Goal: Navigation & Orientation: Understand site structure

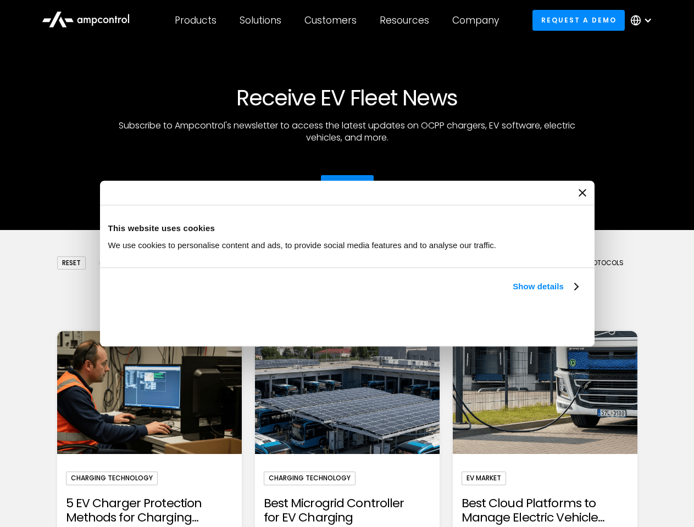
click at [513, 293] on link "Show details" at bounding box center [545, 286] width 65 height 13
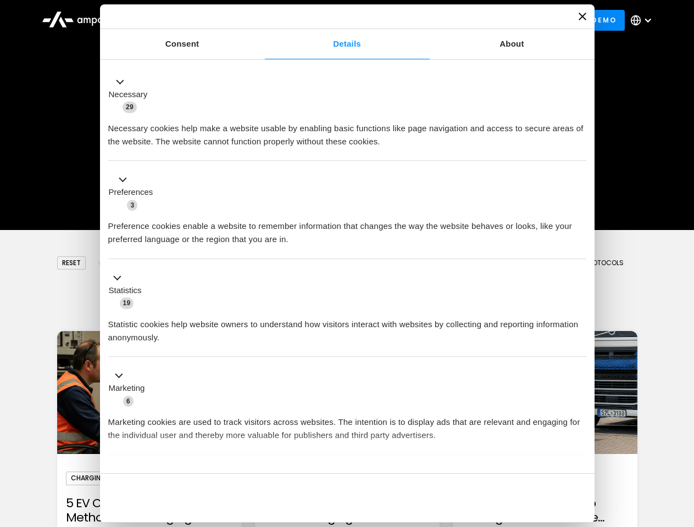
click at [579, 148] on div "Necessary cookies help make a website usable by enabling basic functions like p…" at bounding box center [347, 131] width 478 height 35
click at [338, 20] on div "Customers" at bounding box center [330, 20] width 52 height 12
click at [195, 20] on div "Products" at bounding box center [196, 20] width 42 height 12
click at [261, 20] on div "Solutions" at bounding box center [261, 20] width 42 height 12
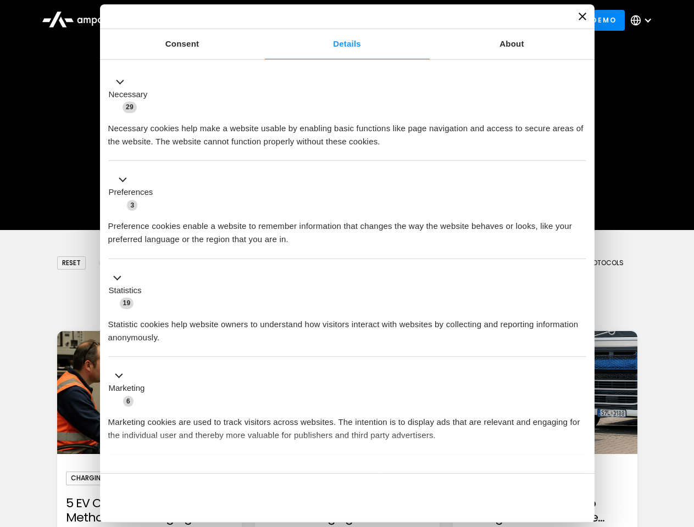
click at [332, 20] on div "Customers" at bounding box center [330, 20] width 52 height 12
click at [407, 20] on div "Resources" at bounding box center [404, 20] width 49 height 12
click at [479, 20] on div "Company" at bounding box center [475, 20] width 47 height 12
click at [644, 20] on div at bounding box center [647, 20] width 9 height 9
